Goal: Task Accomplishment & Management: Use online tool/utility

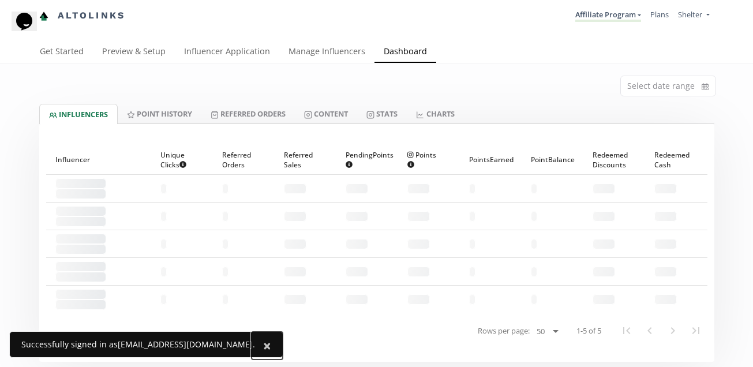
click at [263, 346] on span "×" at bounding box center [267, 345] width 8 height 19
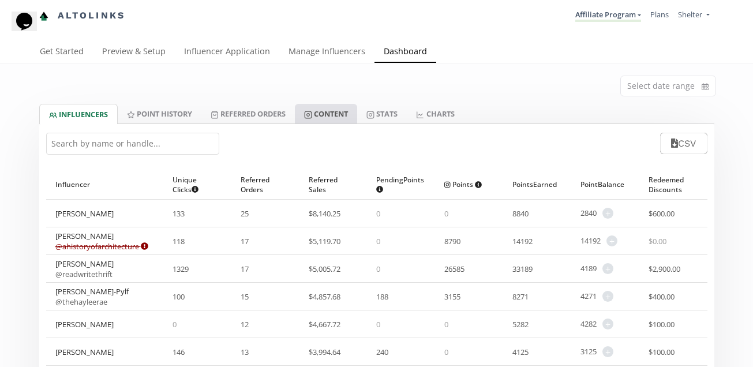
click at [325, 112] on link "Content" at bounding box center [326, 114] width 62 height 20
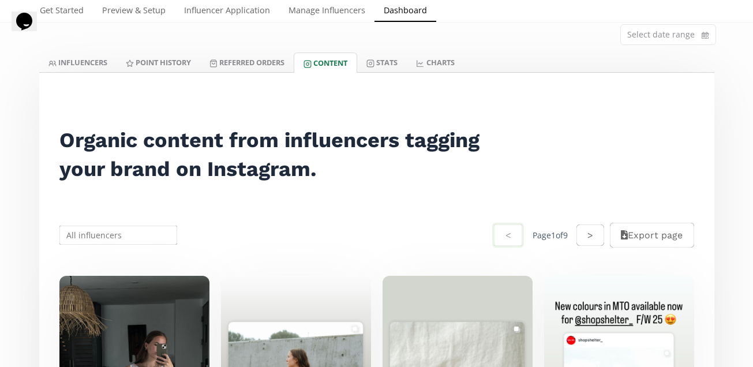
scroll to position [50, 0]
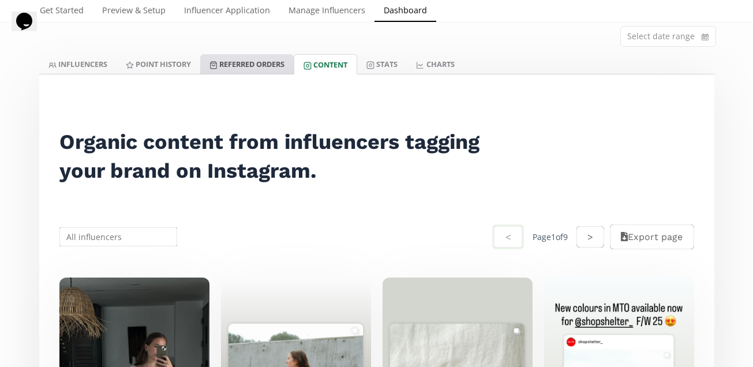
click at [283, 72] on link "Referred Orders" at bounding box center [246, 64] width 93 height 20
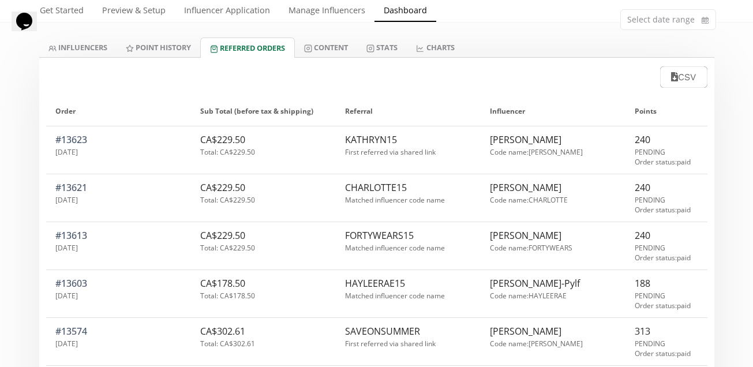
scroll to position [59, 0]
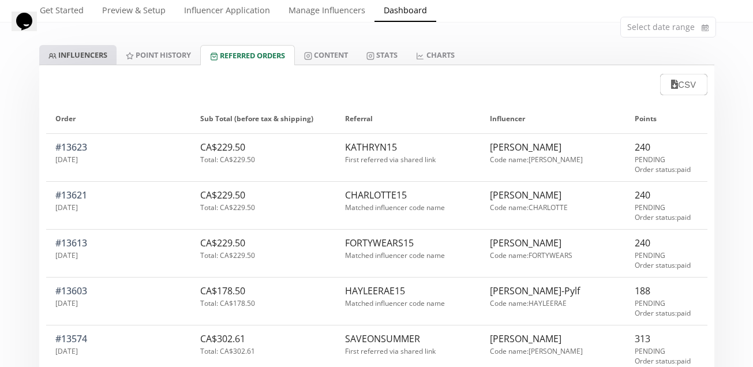
click at [92, 54] on link "INFLUENCERS" at bounding box center [77, 55] width 77 height 20
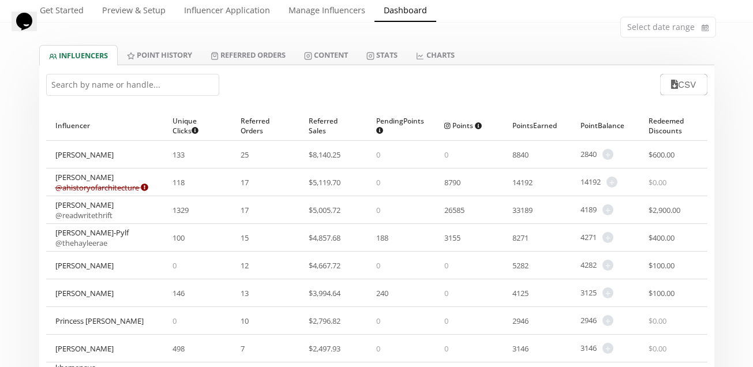
click at [197, 85] on input "text" at bounding box center [132, 85] width 173 height 22
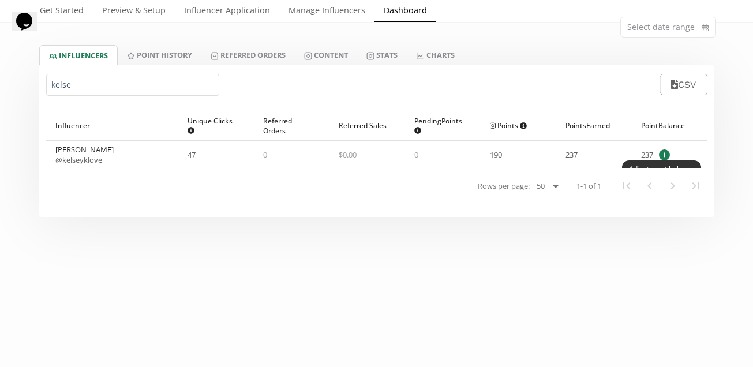
type input "kelse"
click at [665, 155] on span "+" at bounding box center [664, 154] width 11 height 11
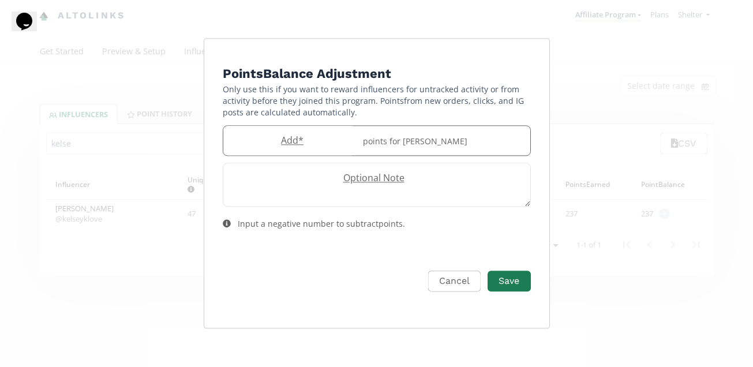
click at [305, 143] on label "Add *" at bounding box center [289, 140] width 133 height 13
type input "50"
click at [365, 187] on textarea "Edit Program" at bounding box center [376, 184] width 307 height 43
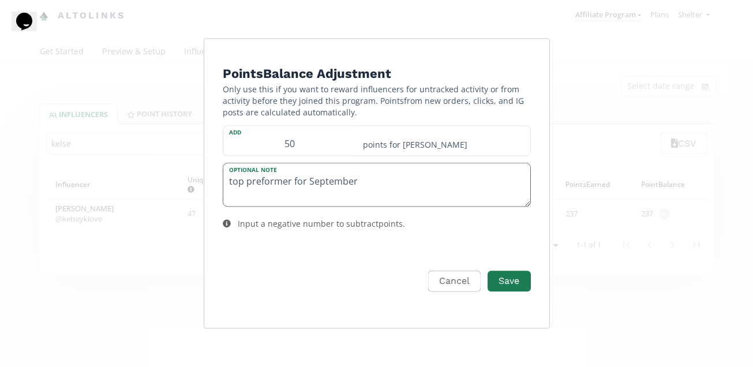
click at [265, 181] on textarea "top preformer for September" at bounding box center [376, 184] width 307 height 43
type textarea "top performer for September"
click at [505, 280] on button "Save" at bounding box center [509, 281] width 46 height 25
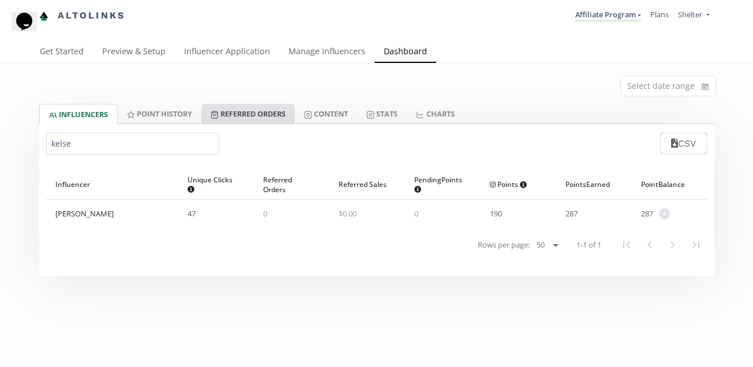
click at [282, 110] on link "Referred Orders" at bounding box center [247, 114] width 93 height 20
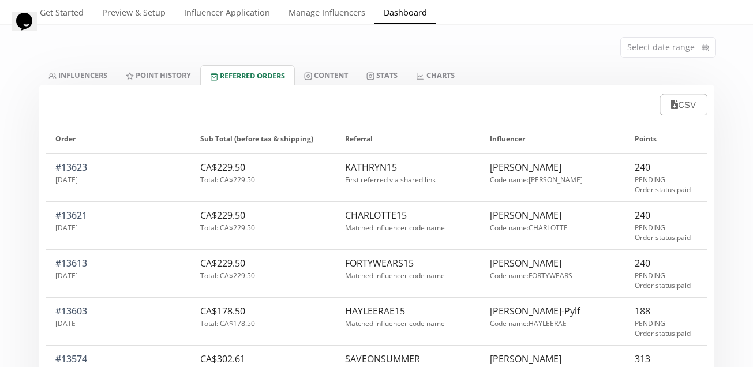
scroll to position [29, 0]
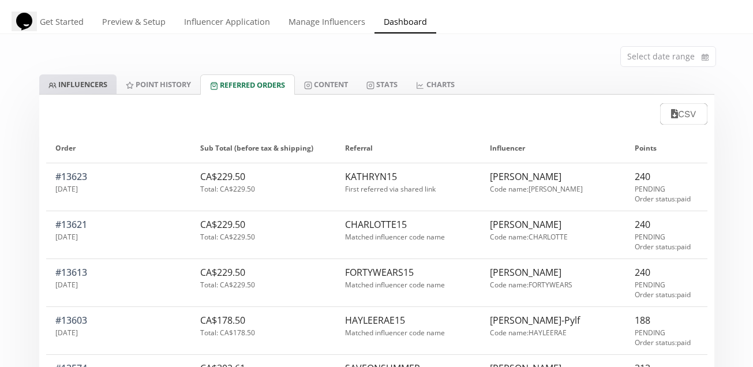
click at [92, 88] on link "INFLUENCERS" at bounding box center [77, 84] width 77 height 20
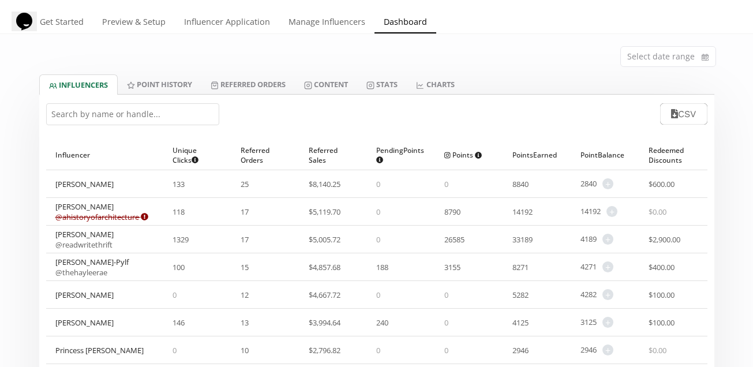
click at [188, 115] on input "text" at bounding box center [132, 114] width 173 height 22
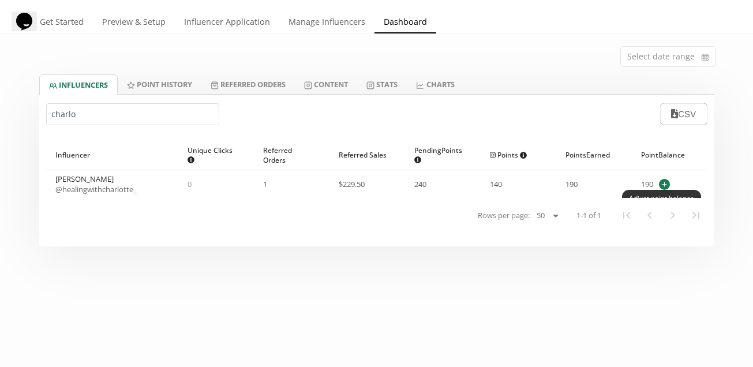
type input "charlo"
click at [668, 186] on span "+" at bounding box center [664, 184] width 11 height 11
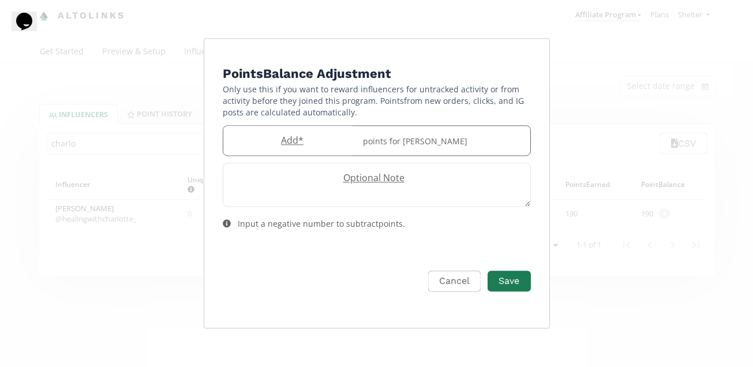
click at [309, 144] on label "Add *" at bounding box center [289, 140] width 133 height 13
type input "50"
click at [347, 185] on textarea "Edit Program" at bounding box center [376, 184] width 307 height 43
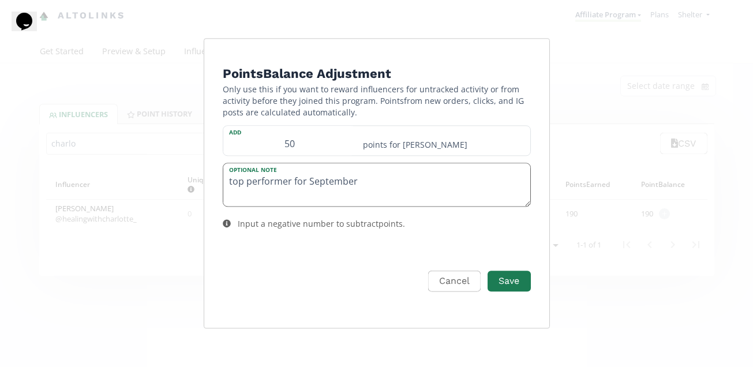
click at [374, 179] on textarea "top performer for September" at bounding box center [376, 184] width 307 height 43
type textarea "top performer for September"
click at [516, 285] on button "Save" at bounding box center [509, 281] width 46 height 25
